Goal: Book appointment/travel/reservation

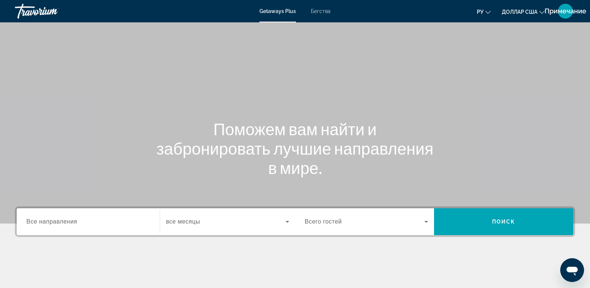
click at [108, 228] on div "Виджет поиска" at bounding box center [88, 221] width 124 height 21
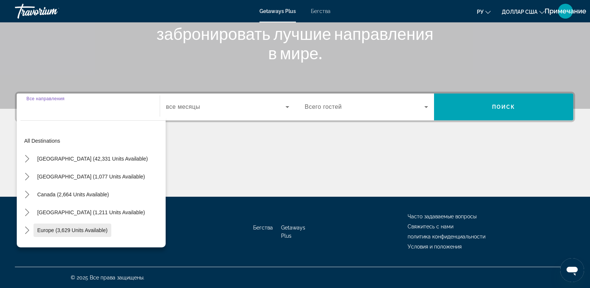
click at [74, 228] on span "Europe (3,629 units available)" at bounding box center [72, 230] width 70 height 6
type input "**********"
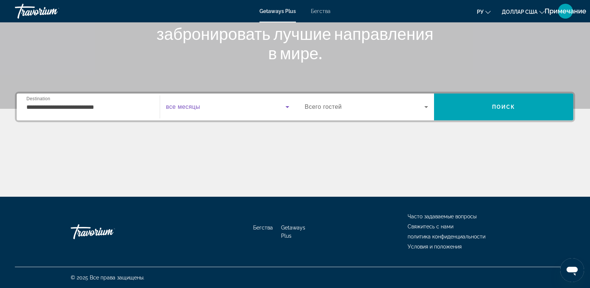
click at [286, 108] on icon "Виджет поиска" at bounding box center [287, 106] width 9 height 9
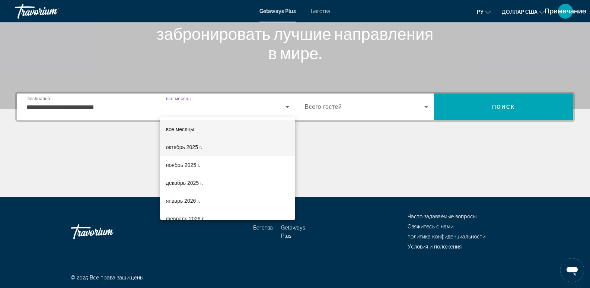
click at [185, 150] on span "октябрь 2025 г." at bounding box center [184, 147] width 36 height 9
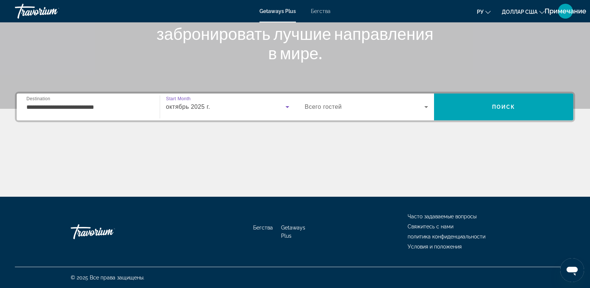
click at [424, 109] on icon "Виджет поиска" at bounding box center [426, 106] width 9 height 9
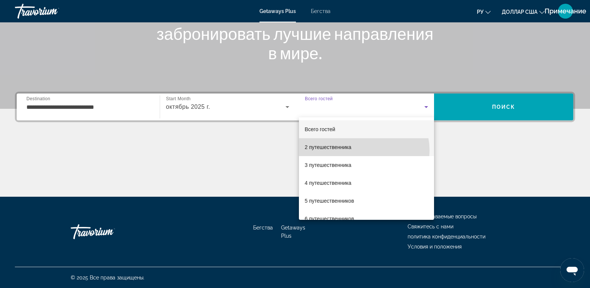
click at [360, 150] on mat-option "2 путешественника" at bounding box center [366, 147] width 135 height 18
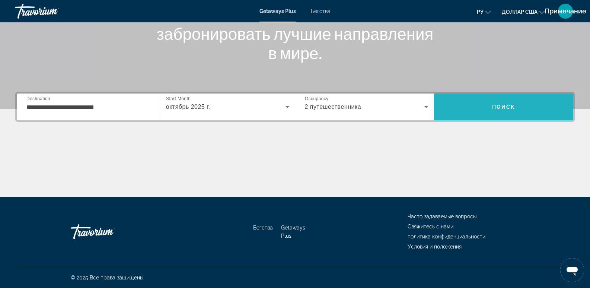
click at [512, 98] on span "Поиск" at bounding box center [503, 107] width 139 height 18
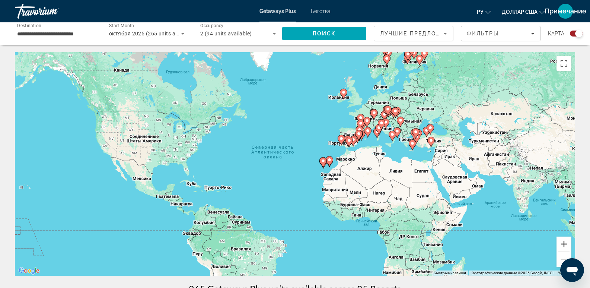
click at [567, 243] on button "Увеличить" at bounding box center [563, 243] width 15 height 15
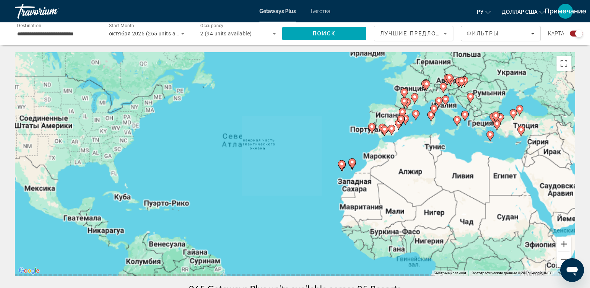
click at [567, 243] on button "Увеличить" at bounding box center [563, 243] width 15 height 15
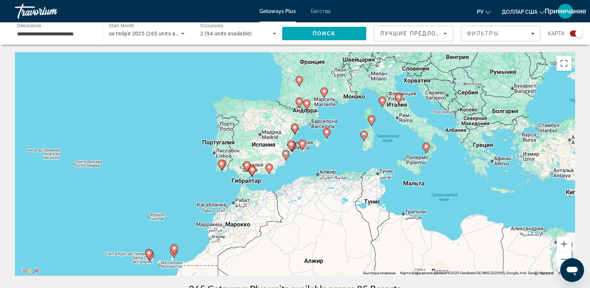
drag, startPoint x: 533, startPoint y: 224, endPoint x: 269, endPoint y: 302, distance: 275.2
click at [269, 287] on html "**********" at bounding box center [295, 144] width 590 height 288
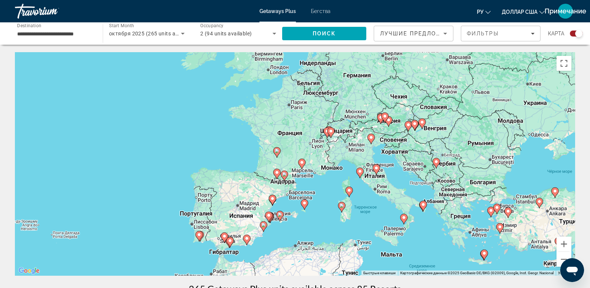
drag, startPoint x: 311, startPoint y: 230, endPoint x: 296, endPoint y: 302, distance: 73.1
click at [296, 287] on html "**********" at bounding box center [295, 144] width 590 height 288
click at [566, 245] on button "Увеличить" at bounding box center [563, 243] width 15 height 15
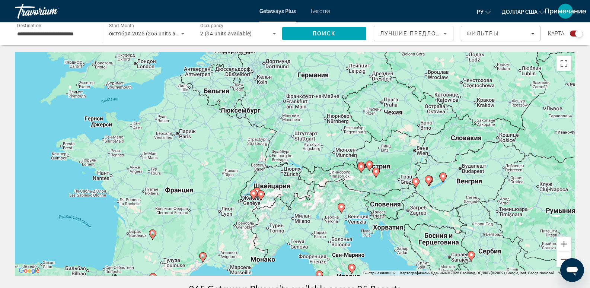
drag, startPoint x: 515, startPoint y: 207, endPoint x: 403, endPoint y: 297, distance: 144.0
click at [403, 287] on html "**********" at bounding box center [295, 144] width 590 height 288
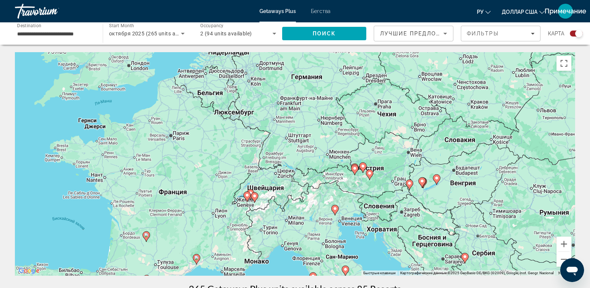
click at [352, 170] on icon "Основное содержание" at bounding box center [354, 170] width 7 height 10
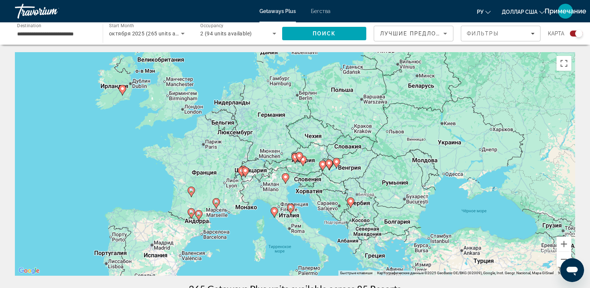
click at [297, 154] on icon "Основное содержание" at bounding box center [298, 157] width 7 height 10
type input "**********"
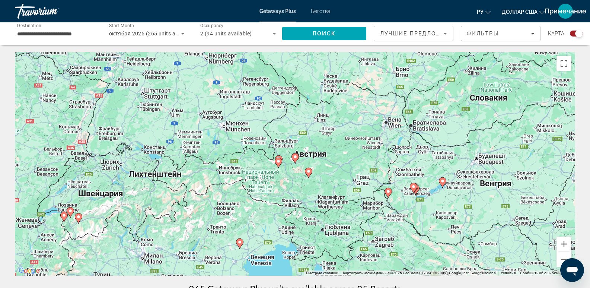
click at [279, 159] on image "Основное содержание" at bounding box center [278, 161] width 4 height 4
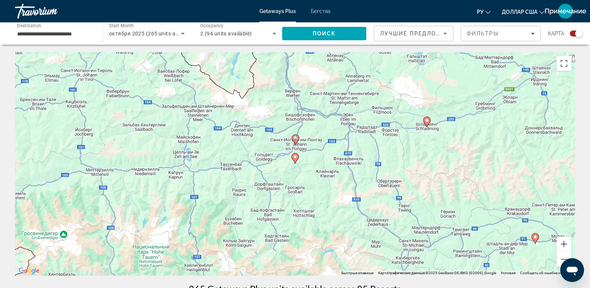
click at [295, 141] on icon "Основное содержание" at bounding box center [295, 140] width 7 height 10
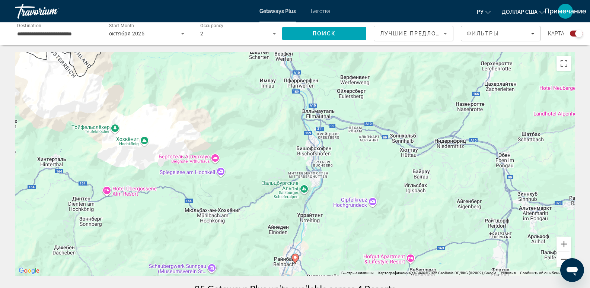
click at [294, 261] on gmp-advanced-marker "Основное содержание" at bounding box center [294, 258] width 7 height 11
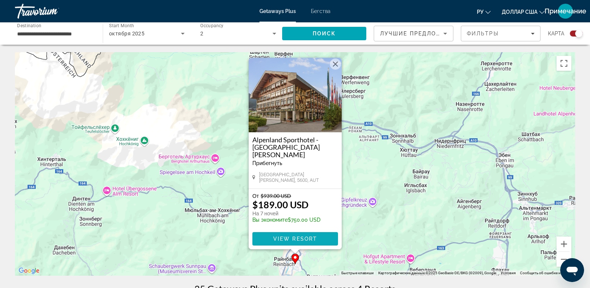
click at [294, 236] on span "View Resort" at bounding box center [295, 239] width 44 height 6
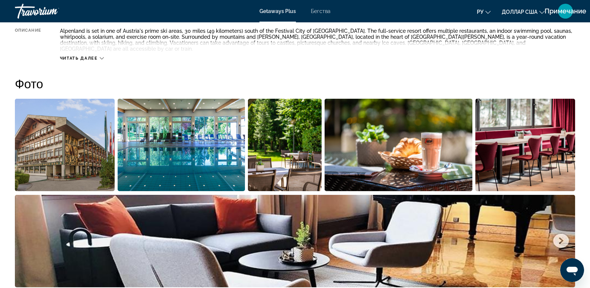
scroll to position [186, 0]
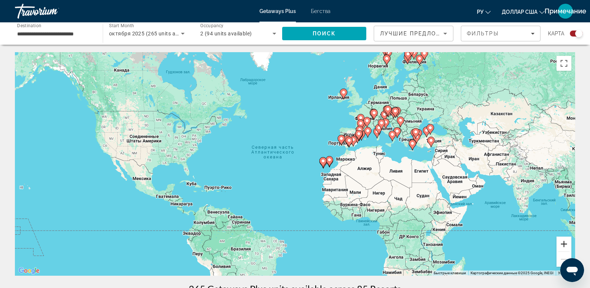
click at [566, 246] on button "Увеличить" at bounding box center [563, 243] width 15 height 15
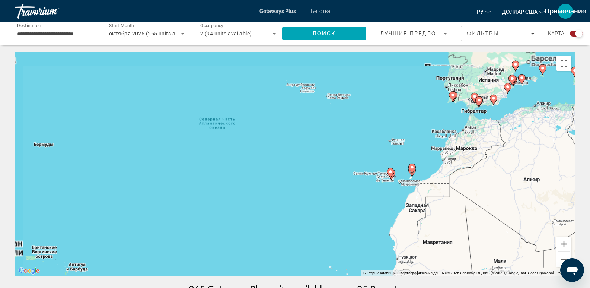
click at [566, 246] on button "Увеличить" at bounding box center [563, 243] width 15 height 15
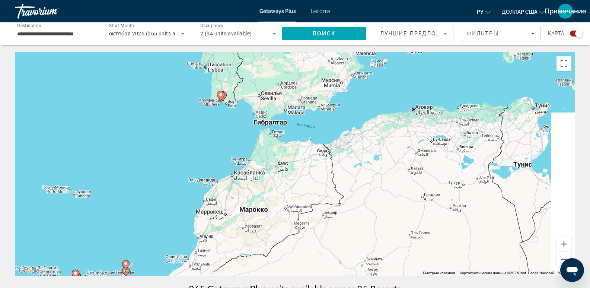
drag, startPoint x: 525, startPoint y: 219, endPoint x: 49, endPoint y: 302, distance: 483.1
click at [49, 287] on html "**********" at bounding box center [295, 144] width 590 height 288
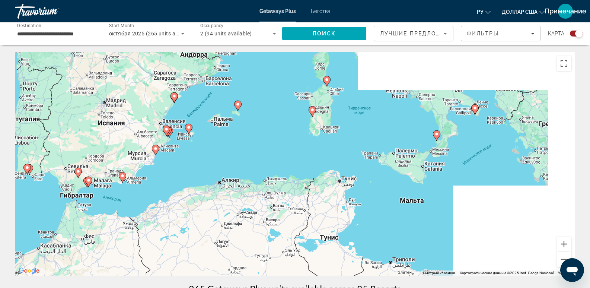
drag, startPoint x: 242, startPoint y: 199, endPoint x: 77, endPoint y: 280, distance: 183.6
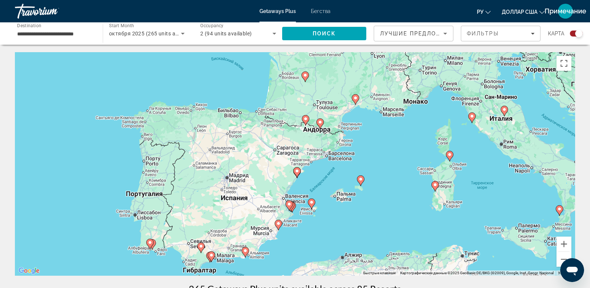
drag, startPoint x: 172, startPoint y: 215, endPoint x: 279, endPoint y: 298, distance: 135.3
click at [279, 287] on html "**********" at bounding box center [295, 144] width 590 height 288
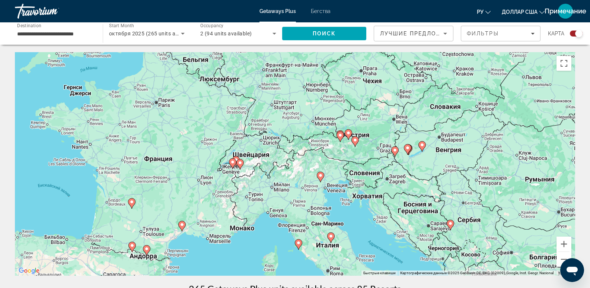
drag, startPoint x: 380, startPoint y: 193, endPoint x: 242, endPoint y: 302, distance: 175.9
click at [242, 287] on html "**********" at bounding box center [295, 144] width 590 height 288
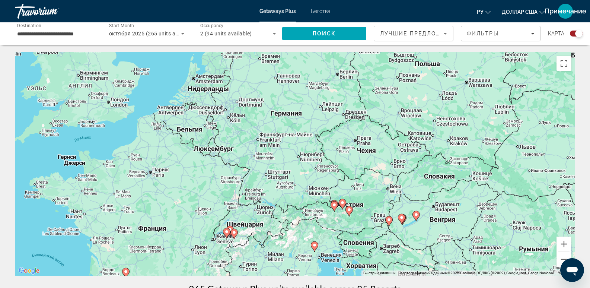
drag, startPoint x: 320, startPoint y: 99, endPoint x: 315, endPoint y: 168, distance: 69.4
click at [315, 168] on div "Чтобы активировать перетаскивание с помощью клавиатуры, нажмите Alt + Ввод. Пос…" at bounding box center [295, 163] width 560 height 223
click at [229, 234] on icon "Основное содержание" at bounding box center [226, 233] width 7 height 10
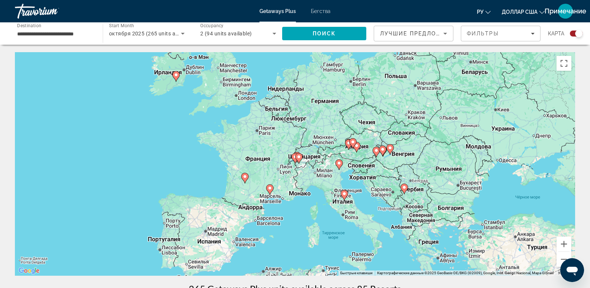
click at [298, 157] on image "Основное содержание" at bounding box center [299, 156] width 4 height 4
type input "**********"
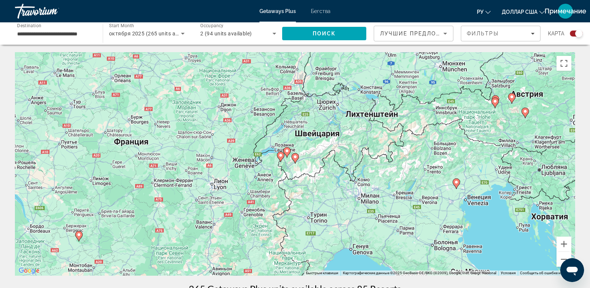
click at [279, 155] on image "Основное содержание" at bounding box center [280, 155] width 4 height 4
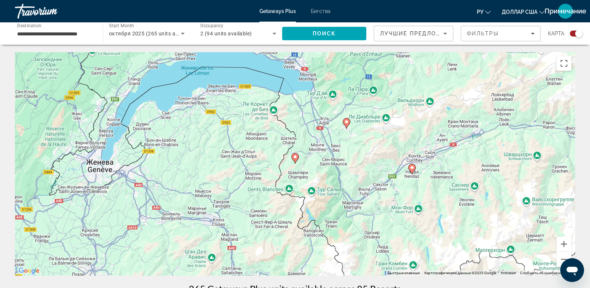
click at [292, 159] on icon "Основное содержание" at bounding box center [294, 158] width 7 height 10
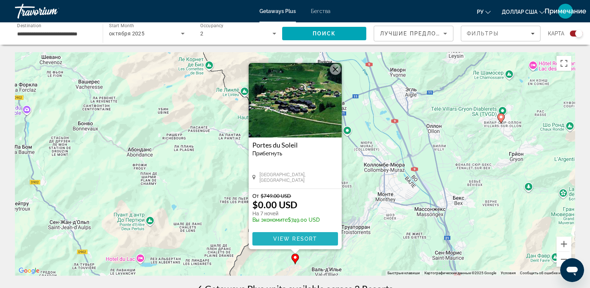
click at [291, 238] on span "View Resort" at bounding box center [295, 239] width 44 height 6
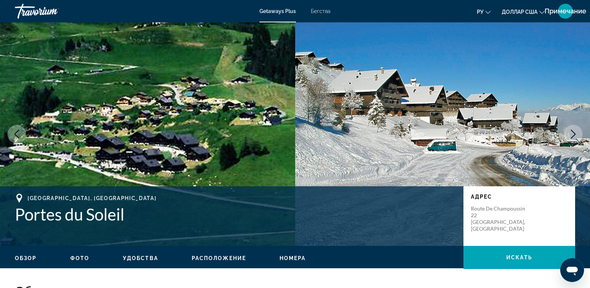
click at [321, 12] on font "Бегства" at bounding box center [321, 11] width 20 height 6
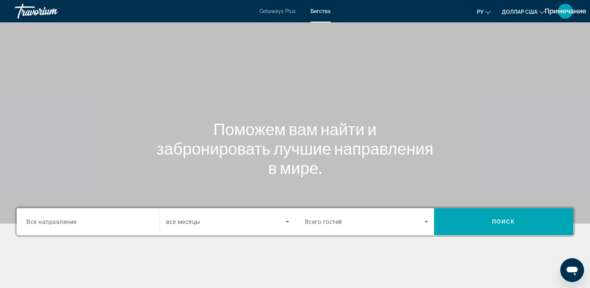
click at [99, 221] on input "Destination Все направления" at bounding box center [88, 221] width 124 height 9
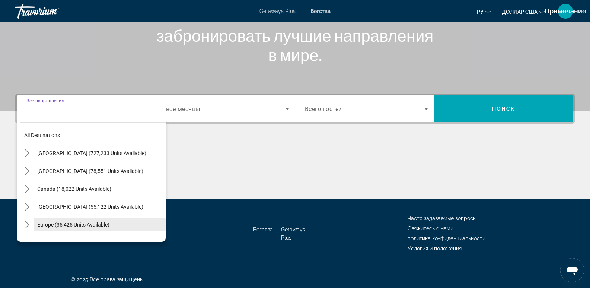
scroll to position [115, 0]
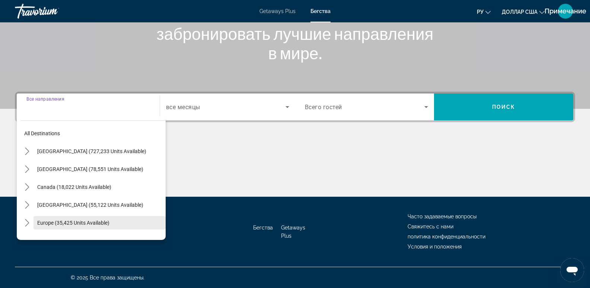
click at [72, 223] on span "Europe (35,425 units available)" at bounding box center [73, 223] width 72 height 6
type input "**********"
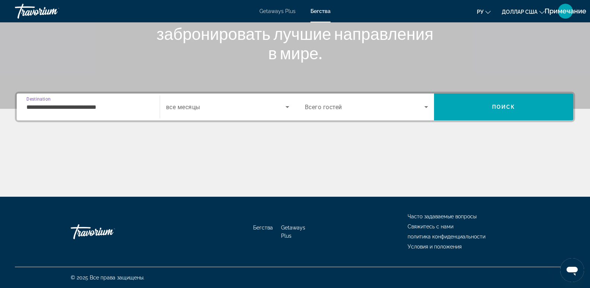
click at [285, 105] on icon "Search widget" at bounding box center [287, 106] width 9 height 9
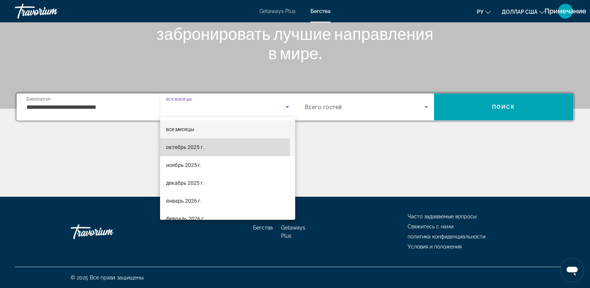
click at [194, 148] on font "октябрь 2025 г." at bounding box center [185, 147] width 38 height 6
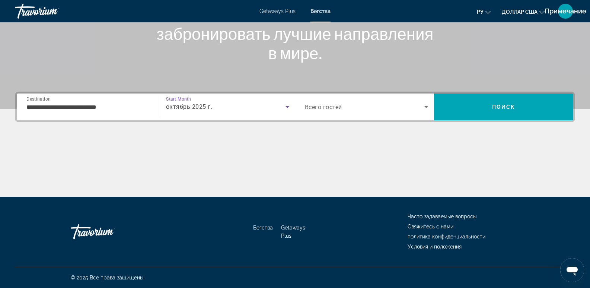
click at [426, 108] on icon "Search widget" at bounding box center [426, 106] width 9 height 9
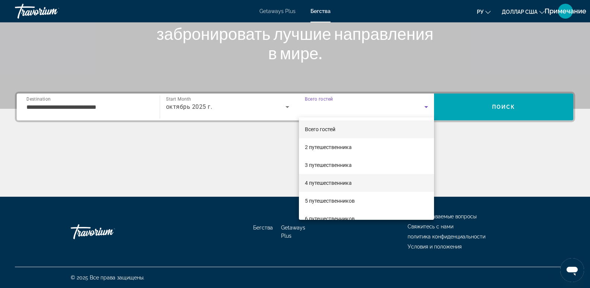
click at [317, 180] on font "4 путешественника" at bounding box center [328, 183] width 47 height 6
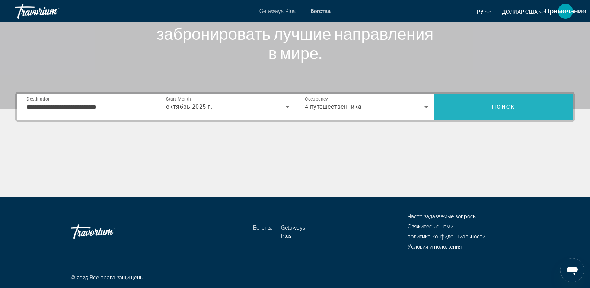
click at [505, 108] on span "Поиск" at bounding box center [503, 107] width 23 height 6
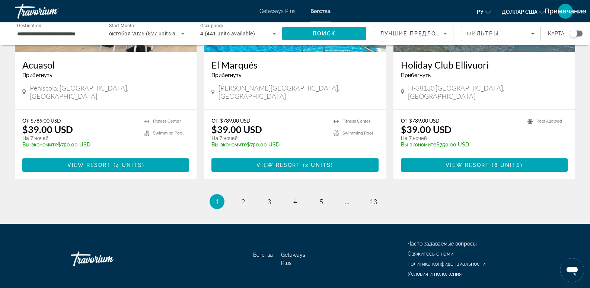
scroll to position [854, 0]
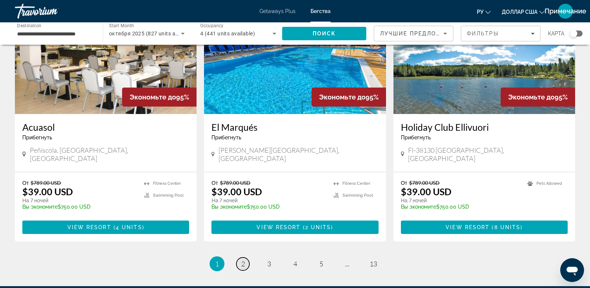
click at [244, 259] on span "2" at bounding box center [243, 263] width 4 height 8
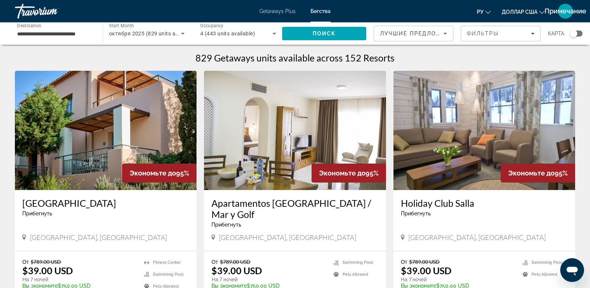
scroll to position [62, 0]
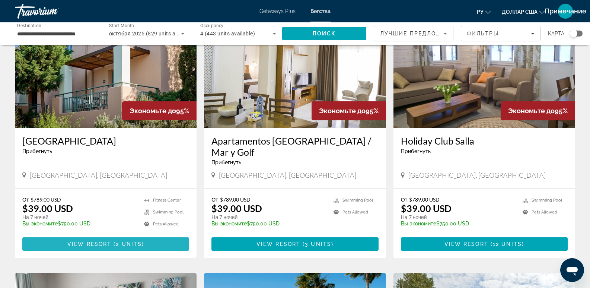
click at [55, 235] on span "Основное содержание" at bounding box center [105, 244] width 167 height 18
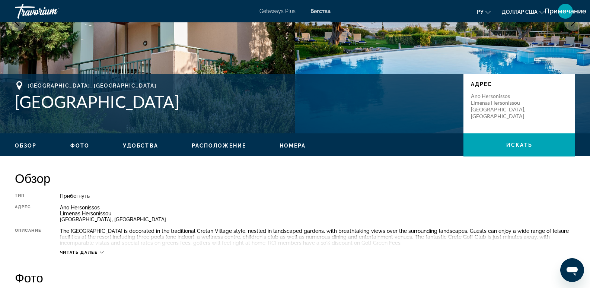
scroll to position [186, 0]
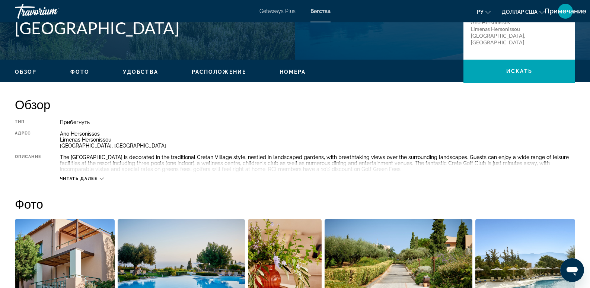
click at [213, 72] on span "Расположение" at bounding box center [219, 72] width 54 height 6
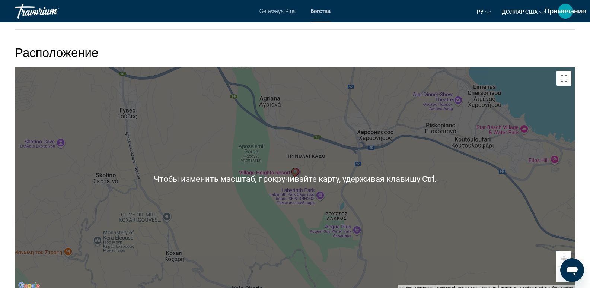
scroll to position [772, 0]
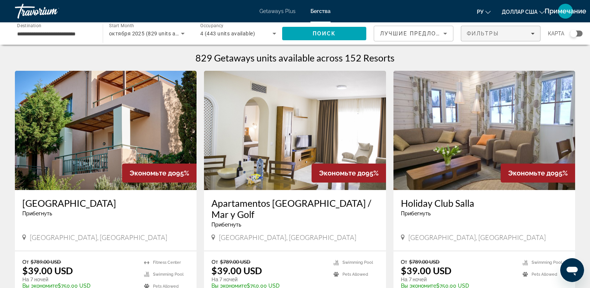
click at [531, 32] on icon "Filters" at bounding box center [533, 34] width 4 height 4
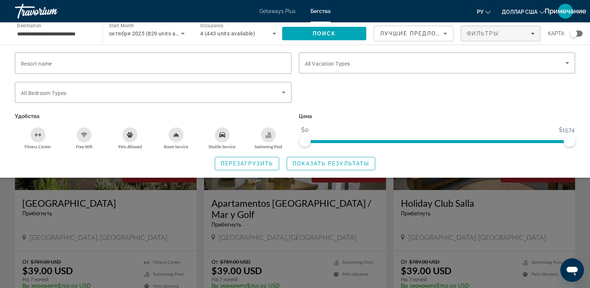
click at [581, 32] on div "Search widget" at bounding box center [576, 34] width 13 height 6
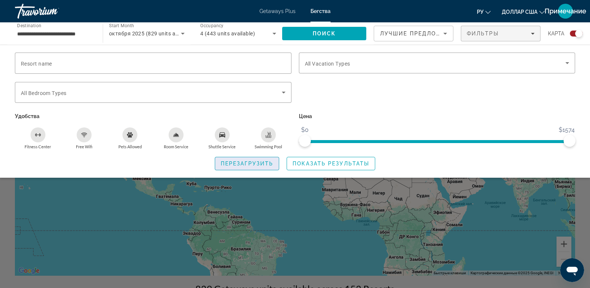
click at [262, 168] on span "Search widget" at bounding box center [247, 163] width 64 height 18
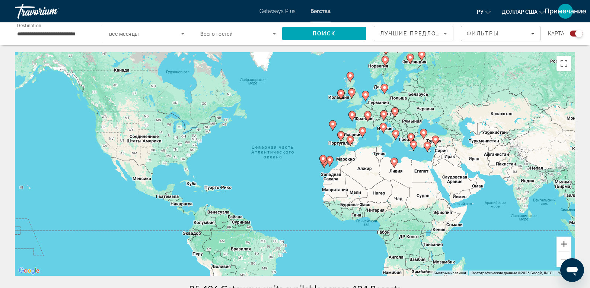
click at [564, 243] on button "Увеличить" at bounding box center [563, 243] width 15 height 15
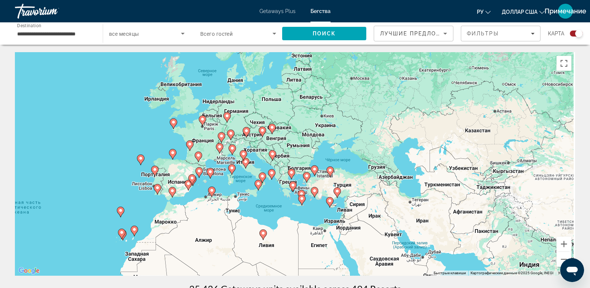
drag, startPoint x: 515, startPoint y: 218, endPoint x: 344, endPoint y: 266, distance: 177.8
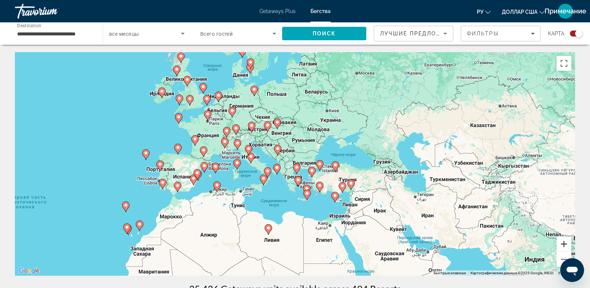
click at [565, 244] on button "Увеличить" at bounding box center [563, 243] width 15 height 15
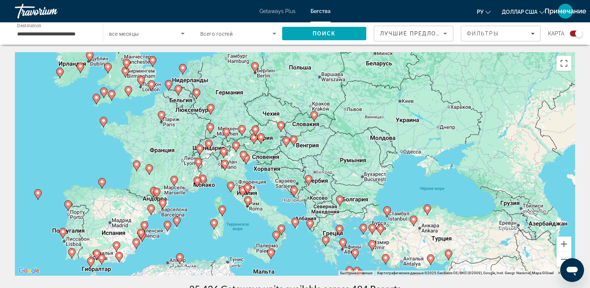
drag, startPoint x: 260, startPoint y: 213, endPoint x: 302, endPoint y: 258, distance: 61.1
click at [302, 258] on div "Чтобы активировать перетаскивание с помощью клавиатуры, нажмите Alt + Ввод. Пос…" at bounding box center [295, 163] width 560 height 223
click at [210, 108] on image "Основное содержание" at bounding box center [210, 107] width 4 height 4
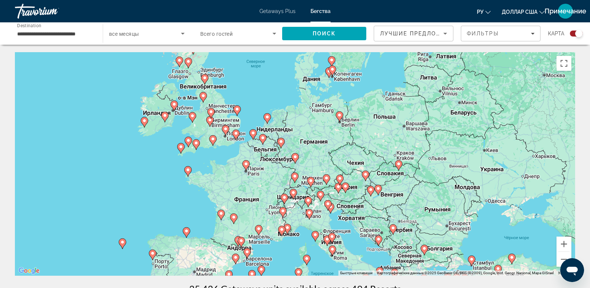
click at [280, 143] on image "Основное содержание" at bounding box center [281, 141] width 4 height 4
type input "**********"
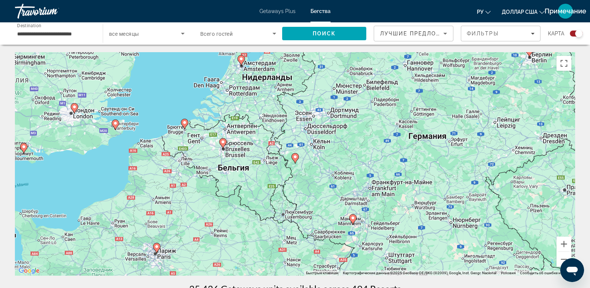
click at [295, 160] on icon "Основное содержание" at bounding box center [294, 158] width 7 height 10
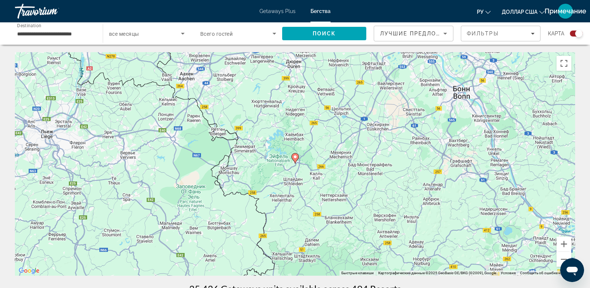
click at [295, 160] on icon "Основное содержание" at bounding box center [294, 158] width 7 height 10
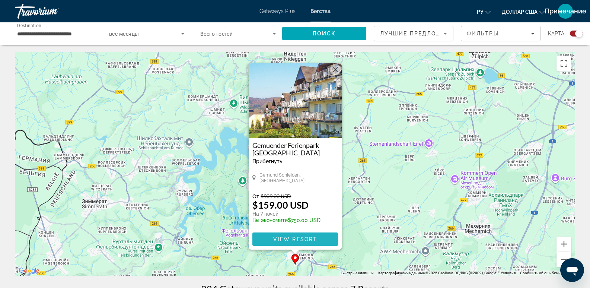
click at [294, 239] on span "View Resort" at bounding box center [295, 239] width 44 height 6
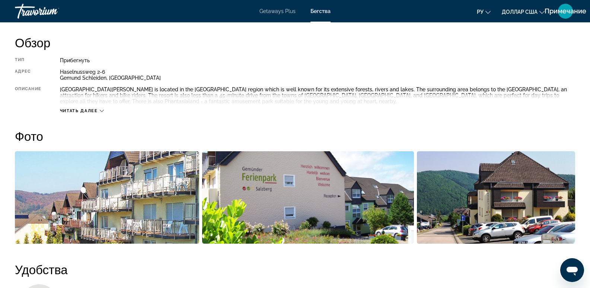
scroll to position [62, 0]
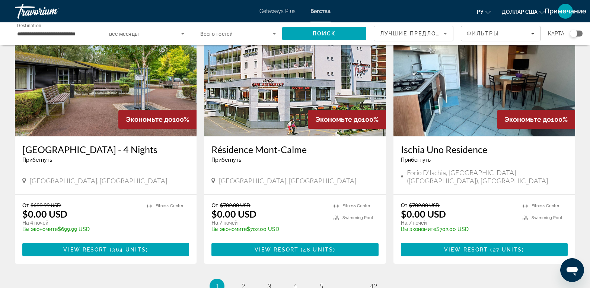
scroll to position [927, 0]
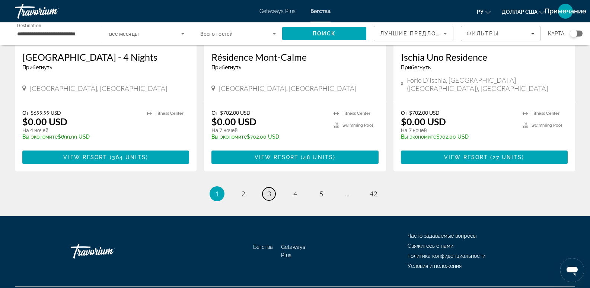
click at [268, 189] on span "3" at bounding box center [269, 193] width 4 height 8
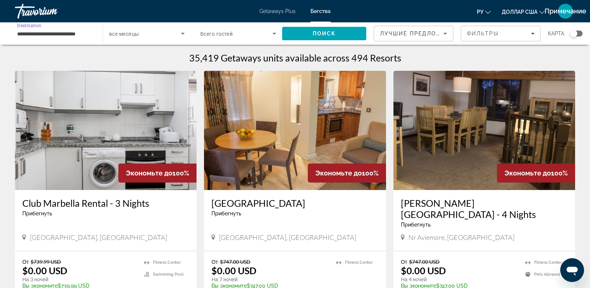
click at [66, 35] on input "**********" at bounding box center [55, 33] width 76 height 9
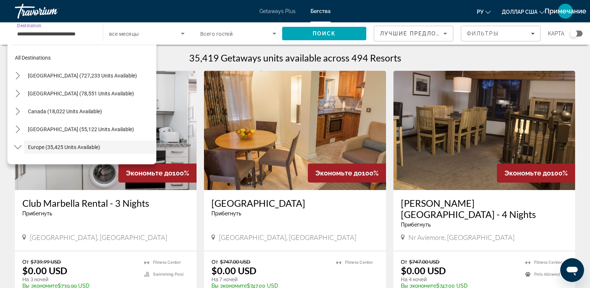
click at [581, 33] on div "Search widget" at bounding box center [576, 34] width 13 height 6
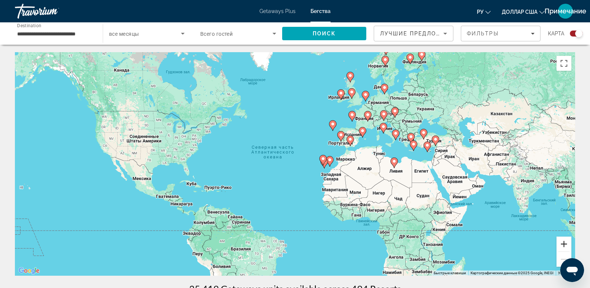
click at [566, 244] on button "Увеличить" at bounding box center [563, 243] width 15 height 15
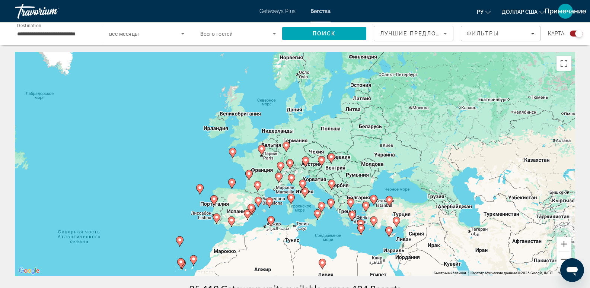
drag, startPoint x: 549, startPoint y: 198, endPoint x: 368, endPoint y: 297, distance: 205.8
click at [368, 287] on html "**********" at bounding box center [295, 144] width 590 height 288
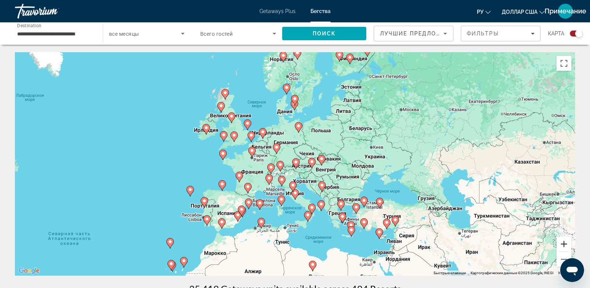
click at [565, 237] on button "Увеличить" at bounding box center [563, 243] width 15 height 15
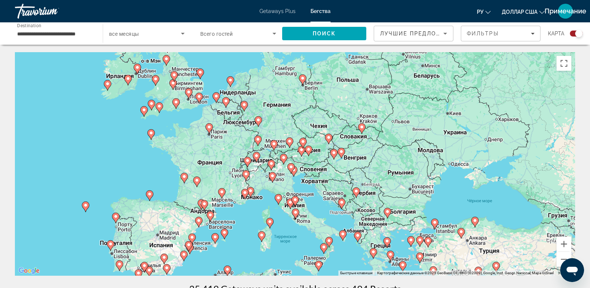
drag, startPoint x: 406, startPoint y: 199, endPoint x: 406, endPoint y: 181, distance: 17.9
click at [406, 181] on div "Чтобы активировать перетаскивание с помощью клавиатуры, нажмите Alt + Ввод. Пос…" at bounding box center [295, 163] width 560 height 223
click at [562, 242] on button "Увеличить" at bounding box center [563, 243] width 15 height 15
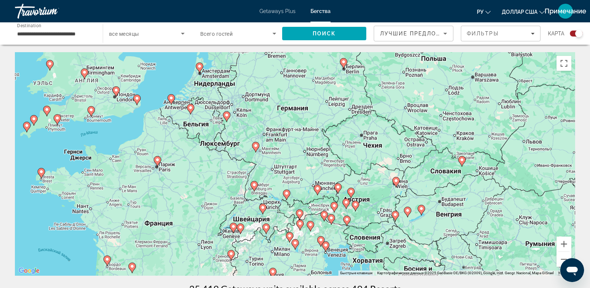
drag, startPoint x: 306, startPoint y: 178, endPoint x: 335, endPoint y: 234, distance: 63.6
click at [336, 234] on div "Чтобы активировать перетаскивание с помощью клавиатуры, нажмите Alt + Ввод. Пос…" at bounding box center [295, 163] width 560 height 223
click at [195, 110] on div "Чтобы активировать перетаскивание с помощью клавиатуры, нажмите Alt + Ввод. Пос…" at bounding box center [295, 163] width 560 height 223
click at [189, 110] on icon "Основное содержание" at bounding box center [190, 109] width 7 height 10
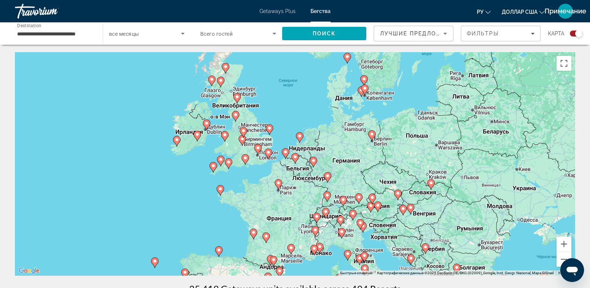
click at [312, 163] on icon "Основное содержание" at bounding box center [313, 162] width 7 height 10
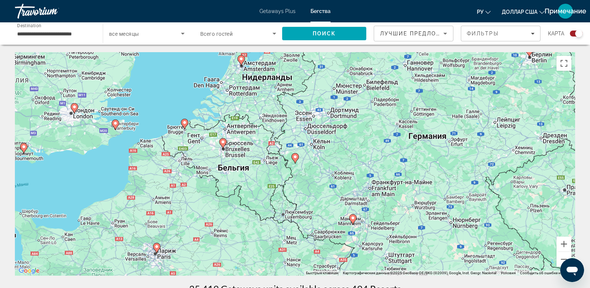
click at [224, 142] on image "Основное содержание" at bounding box center [223, 142] width 4 height 4
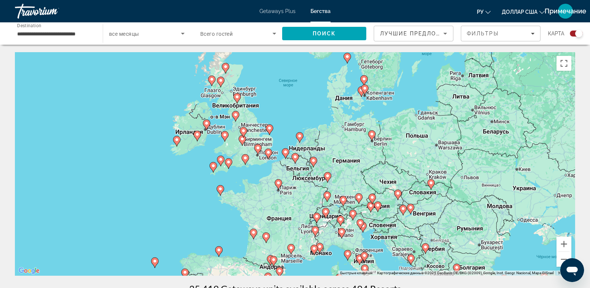
click at [294, 159] on icon "Основное содержание" at bounding box center [294, 158] width 7 height 10
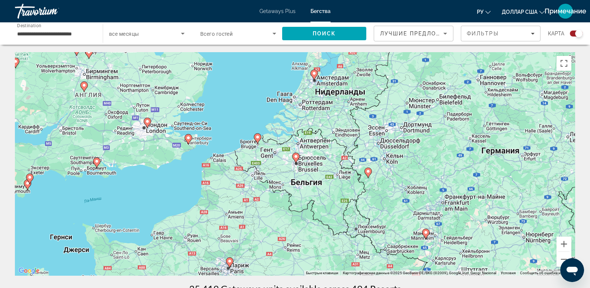
click at [294, 159] on icon "Основное содержание" at bounding box center [295, 158] width 7 height 10
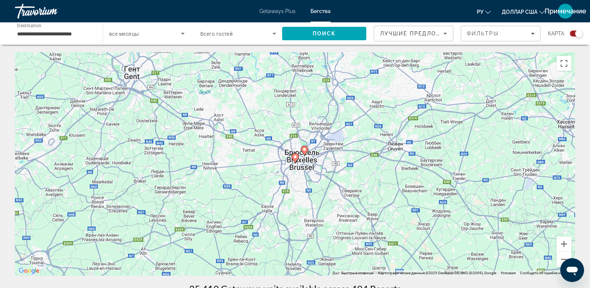
click at [298, 157] on icon "Основное содержание" at bounding box center [294, 158] width 7 height 10
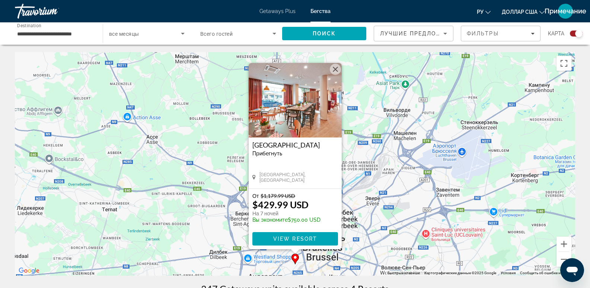
click at [336, 69] on button "Закрыть" at bounding box center [335, 69] width 11 height 11
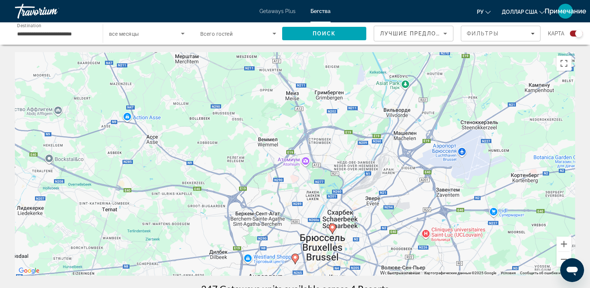
click at [330, 227] on icon "Основное содержание" at bounding box center [332, 229] width 7 height 10
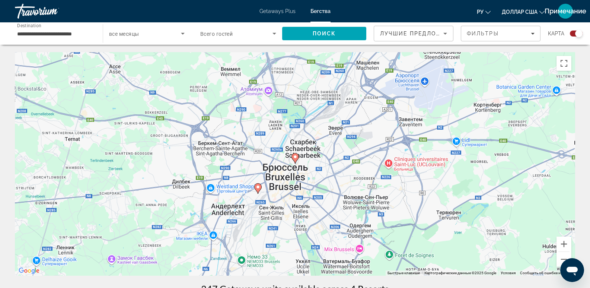
click at [298, 159] on icon "Основное содержание" at bounding box center [294, 158] width 7 height 10
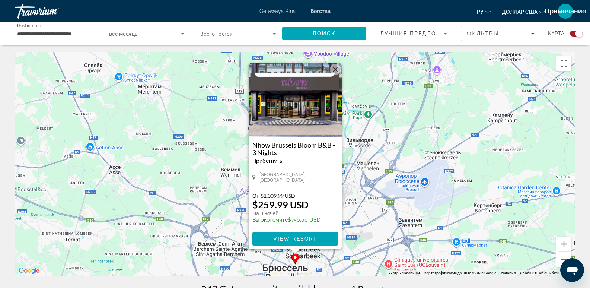
click at [336, 69] on button "Закрыть" at bounding box center [335, 69] width 11 height 11
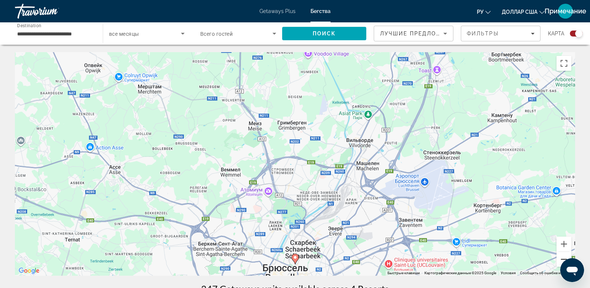
click at [563, 259] on button "Уменьшить" at bounding box center [563, 259] width 15 height 15
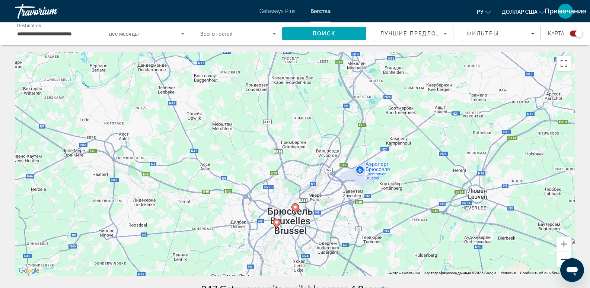
click at [562, 258] on button "Уменьшить" at bounding box center [563, 259] width 15 height 15
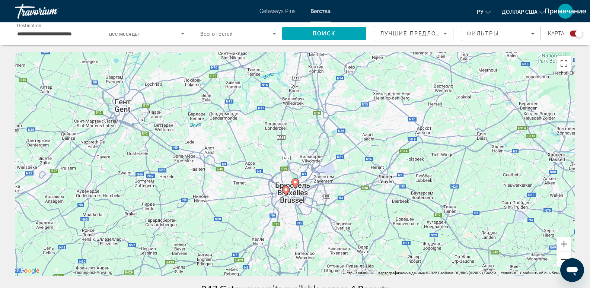
click at [562, 258] on button "Уменьшить" at bounding box center [563, 259] width 15 height 15
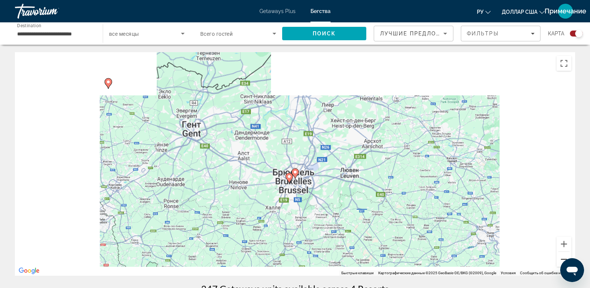
click at [562, 258] on button "Уменьшить" at bounding box center [563, 259] width 15 height 15
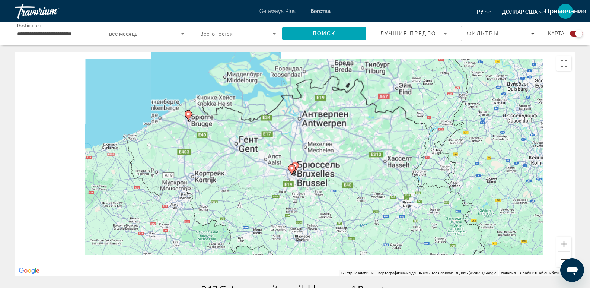
click at [562, 258] on button "Уменьшить" at bounding box center [563, 259] width 15 height 15
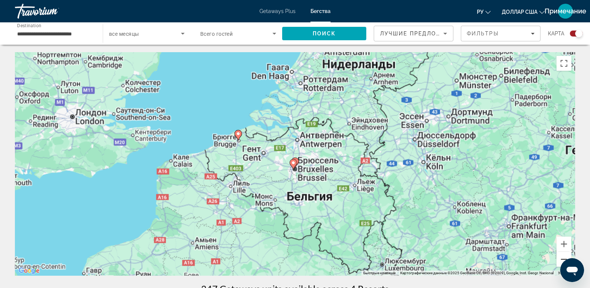
click at [562, 258] on button "Уменьшить" at bounding box center [563, 259] width 15 height 15
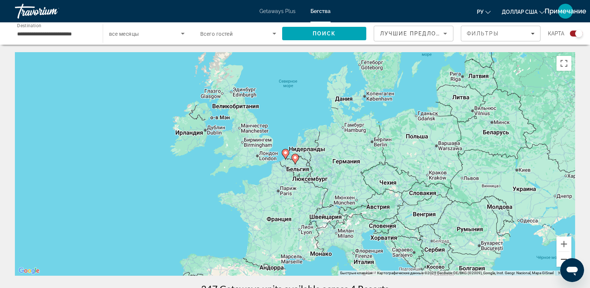
click at [562, 258] on button "Уменьшить" at bounding box center [563, 259] width 15 height 15
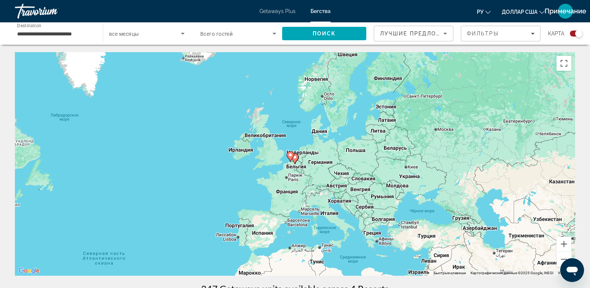
click at [314, 167] on div "Чтобы активировать перетаскивание с помощью клавиатуры, нажмите Alt + Ввод. Пос…" at bounding box center [295, 163] width 560 height 223
click at [337, 30] on span "Search" at bounding box center [324, 34] width 84 height 18
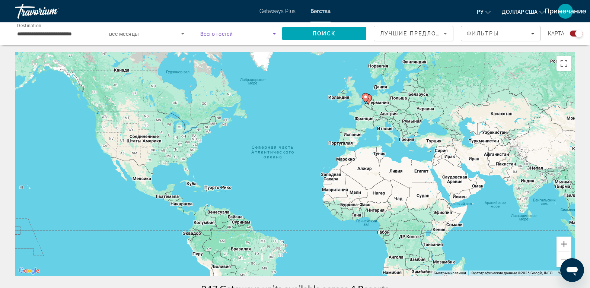
click at [270, 31] on icon "Search widget" at bounding box center [274, 33] width 9 height 9
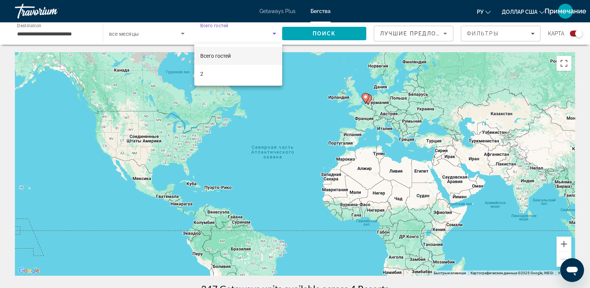
click at [328, 31] on div at bounding box center [295, 144] width 590 height 288
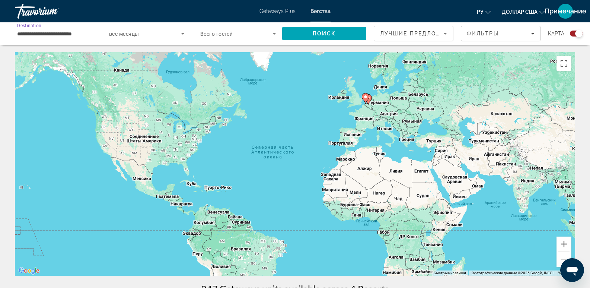
click at [43, 32] on input "**********" at bounding box center [55, 33] width 76 height 9
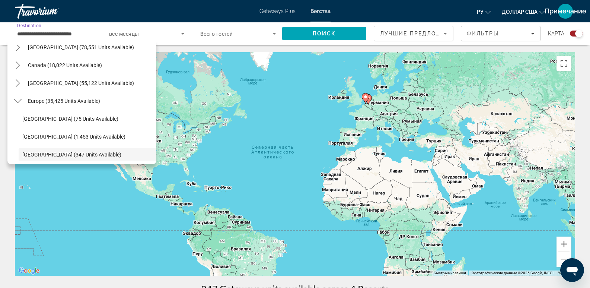
scroll to position [62, 0]
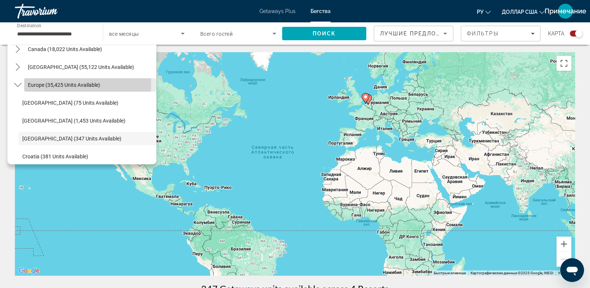
click at [70, 84] on span "Europe (35,425 units available)" at bounding box center [64, 85] width 72 height 6
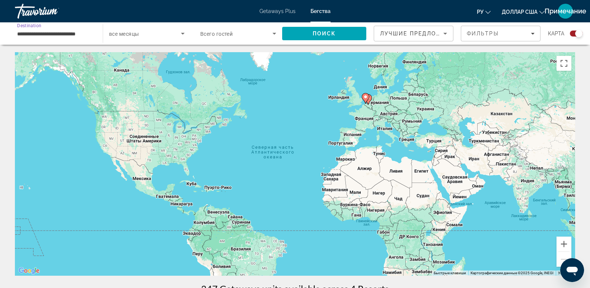
click at [46, 33] on input "**********" at bounding box center [55, 33] width 76 height 9
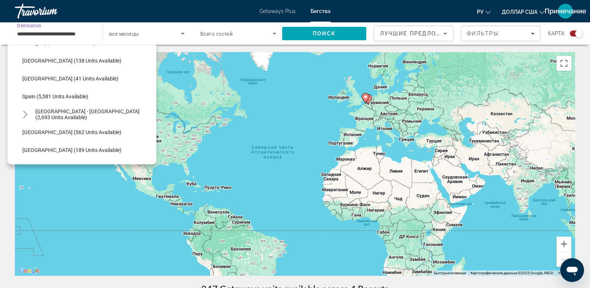
scroll to position [292, 0]
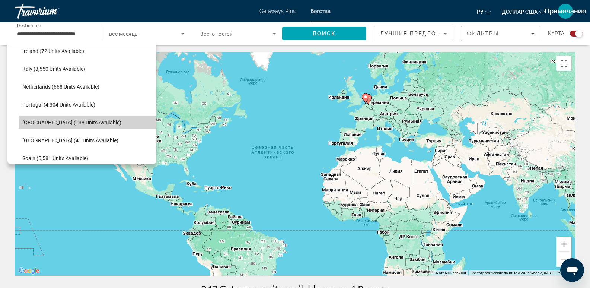
click at [89, 117] on span "Select destination: Serbia (138 units available)" at bounding box center [88, 122] width 138 height 18
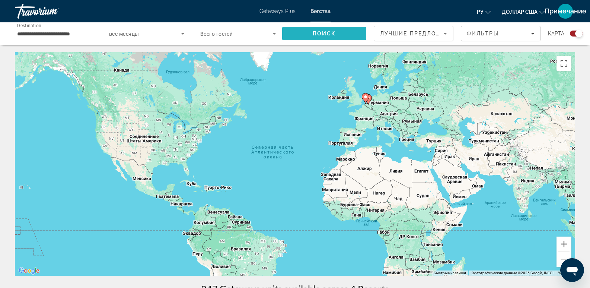
click at [308, 33] on span "Search" at bounding box center [324, 34] width 84 height 18
click at [402, 122] on image "Основное содержание" at bounding box center [400, 120] width 4 height 4
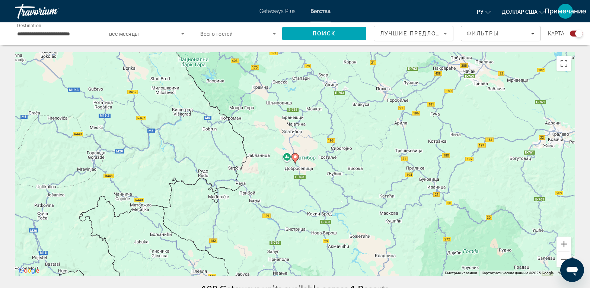
click at [297, 161] on gmp-advanced-marker "Основное содержание" at bounding box center [294, 158] width 7 height 11
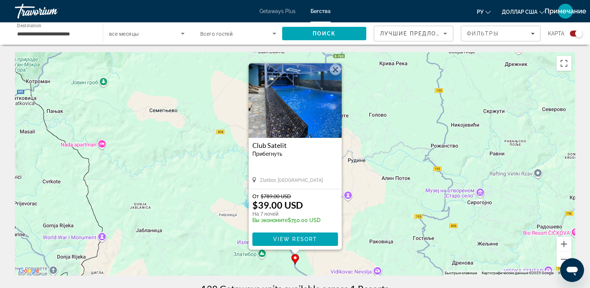
click at [335, 67] on button "Закрыть" at bounding box center [335, 69] width 11 height 11
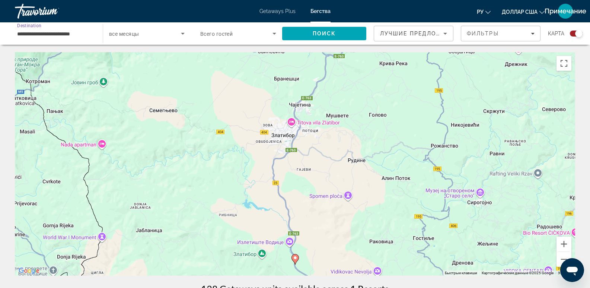
click at [54, 32] on input "**********" at bounding box center [55, 33] width 76 height 9
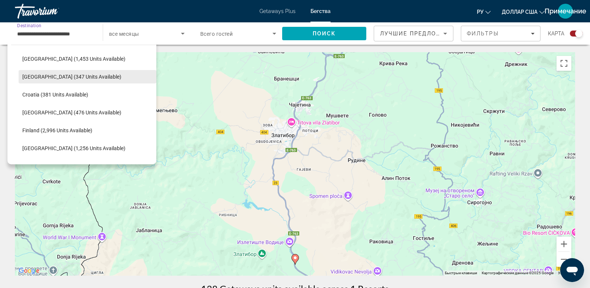
scroll to position [186, 0]
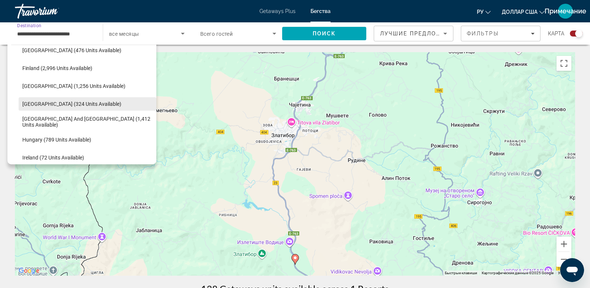
click at [89, 106] on span "Germany (324 units available)" at bounding box center [71, 104] width 99 height 6
type input "**********"
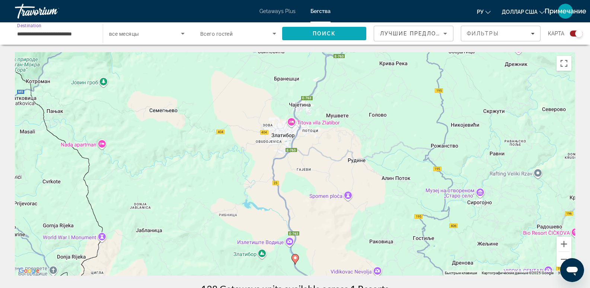
click at [312, 29] on span "Search" at bounding box center [324, 34] width 84 height 18
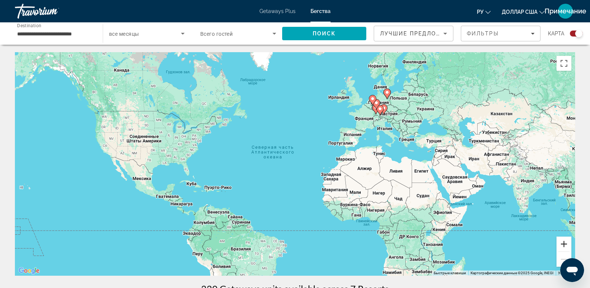
click at [567, 244] on button "Увеличить" at bounding box center [563, 243] width 15 height 15
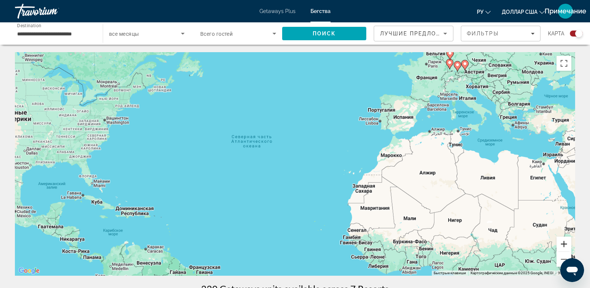
click at [567, 244] on button "Увеличить" at bounding box center [563, 243] width 15 height 15
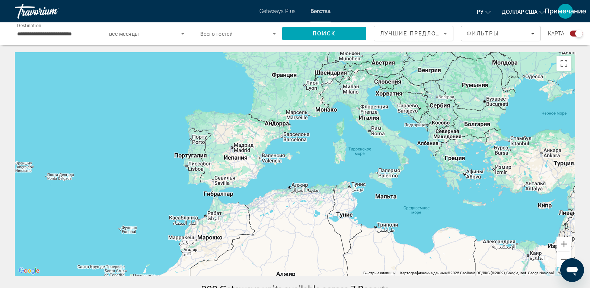
drag, startPoint x: 512, startPoint y: 210, endPoint x: 285, endPoint y: 241, distance: 229.4
click at [226, 287] on html "**********" at bounding box center [295, 144] width 590 height 288
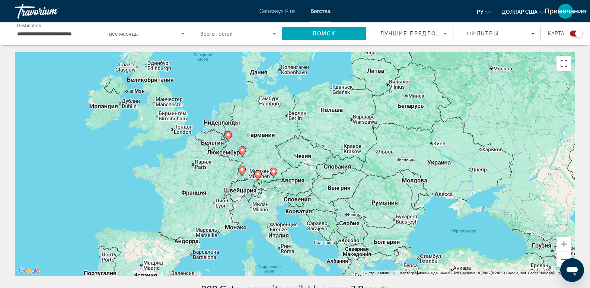
drag, startPoint x: 342, startPoint y: 182, endPoint x: 252, endPoint y: 302, distance: 149.9
click at [252, 287] on html "**********" at bounding box center [295, 144] width 590 height 288
click at [257, 174] on image "Основное содержание" at bounding box center [258, 174] width 4 height 4
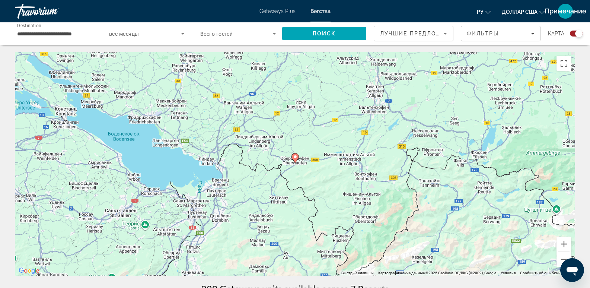
click at [293, 157] on image "Основное содержание" at bounding box center [295, 156] width 4 height 4
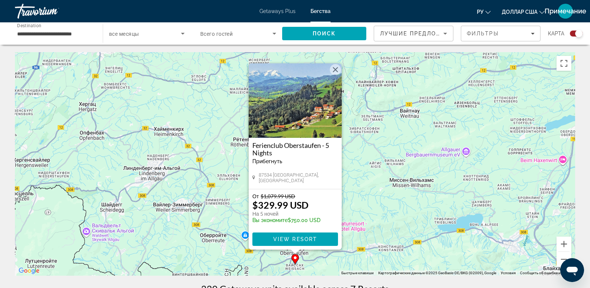
click at [338, 73] on button "Закрыть" at bounding box center [335, 69] width 11 height 11
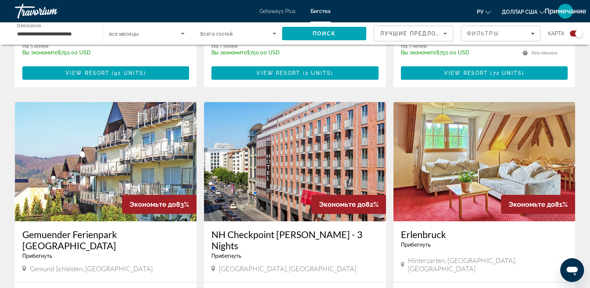
scroll to position [310, 0]
